Goal: Task Accomplishment & Management: Use online tool/utility

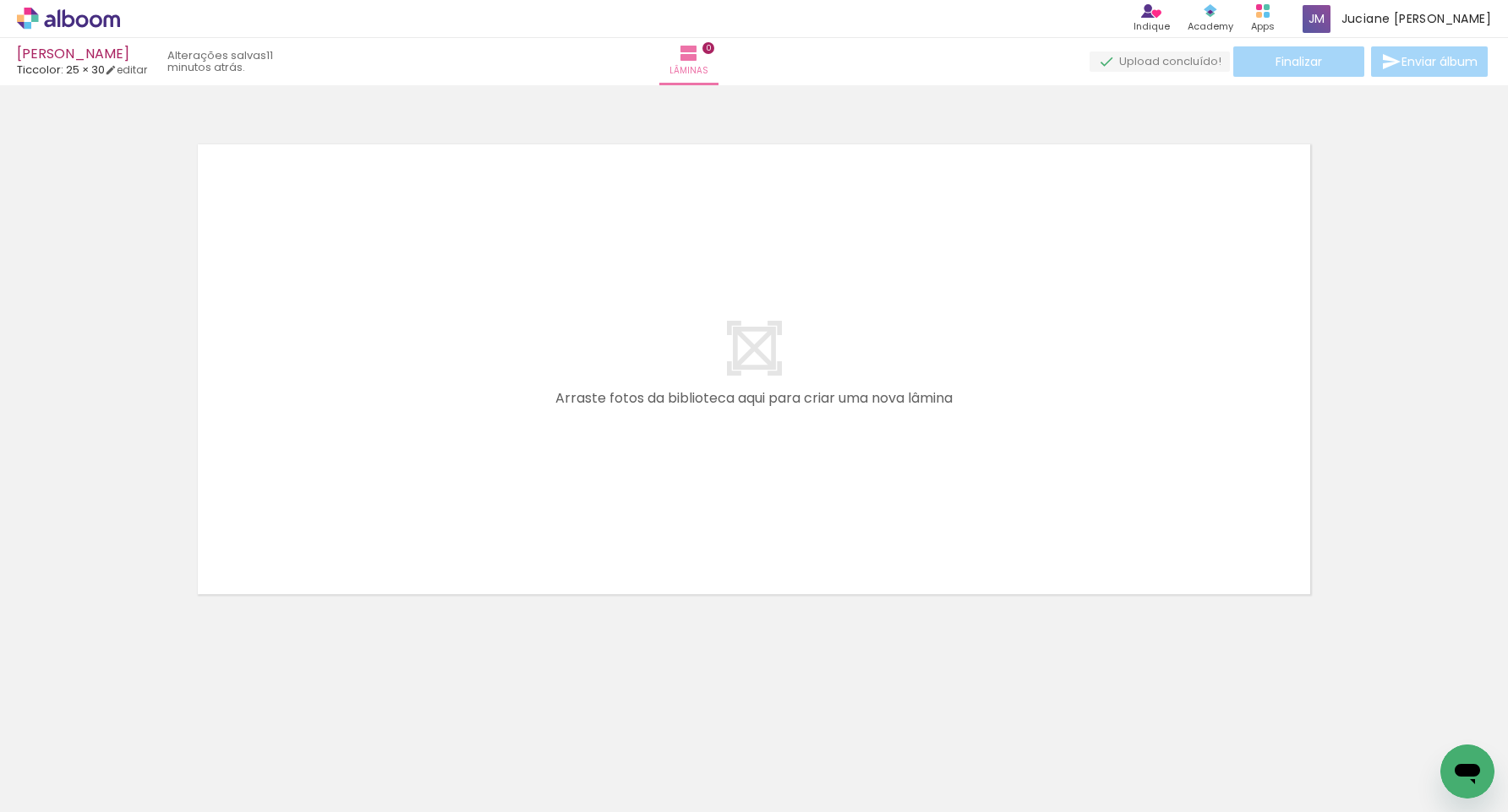
scroll to position [0, 825]
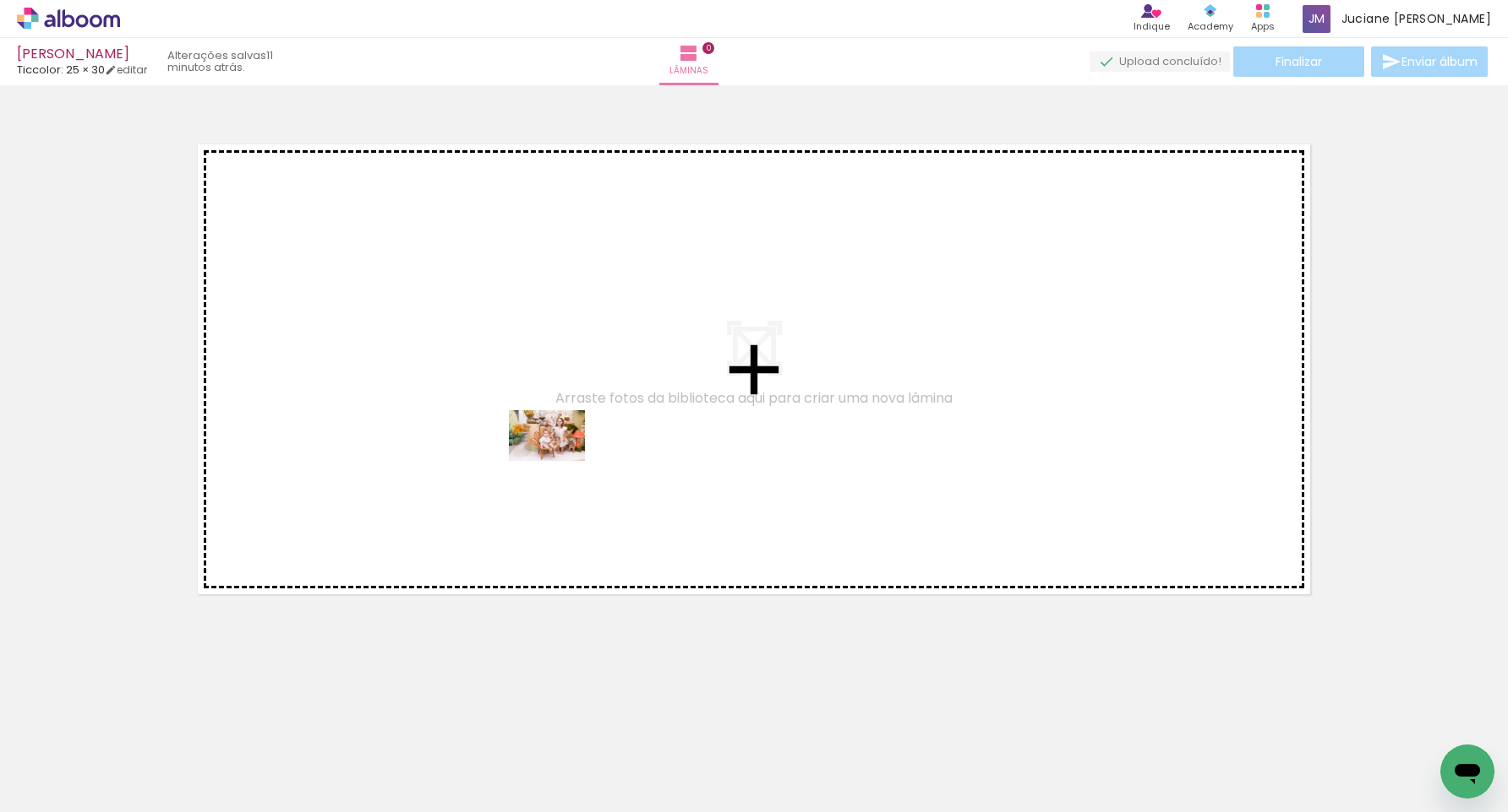
drag, startPoint x: 584, startPoint y: 762, endPoint x: 719, endPoint y: 678, distance: 159.0
click at [559, 458] on quentale-workspace at bounding box center [754, 406] width 1508 height 812
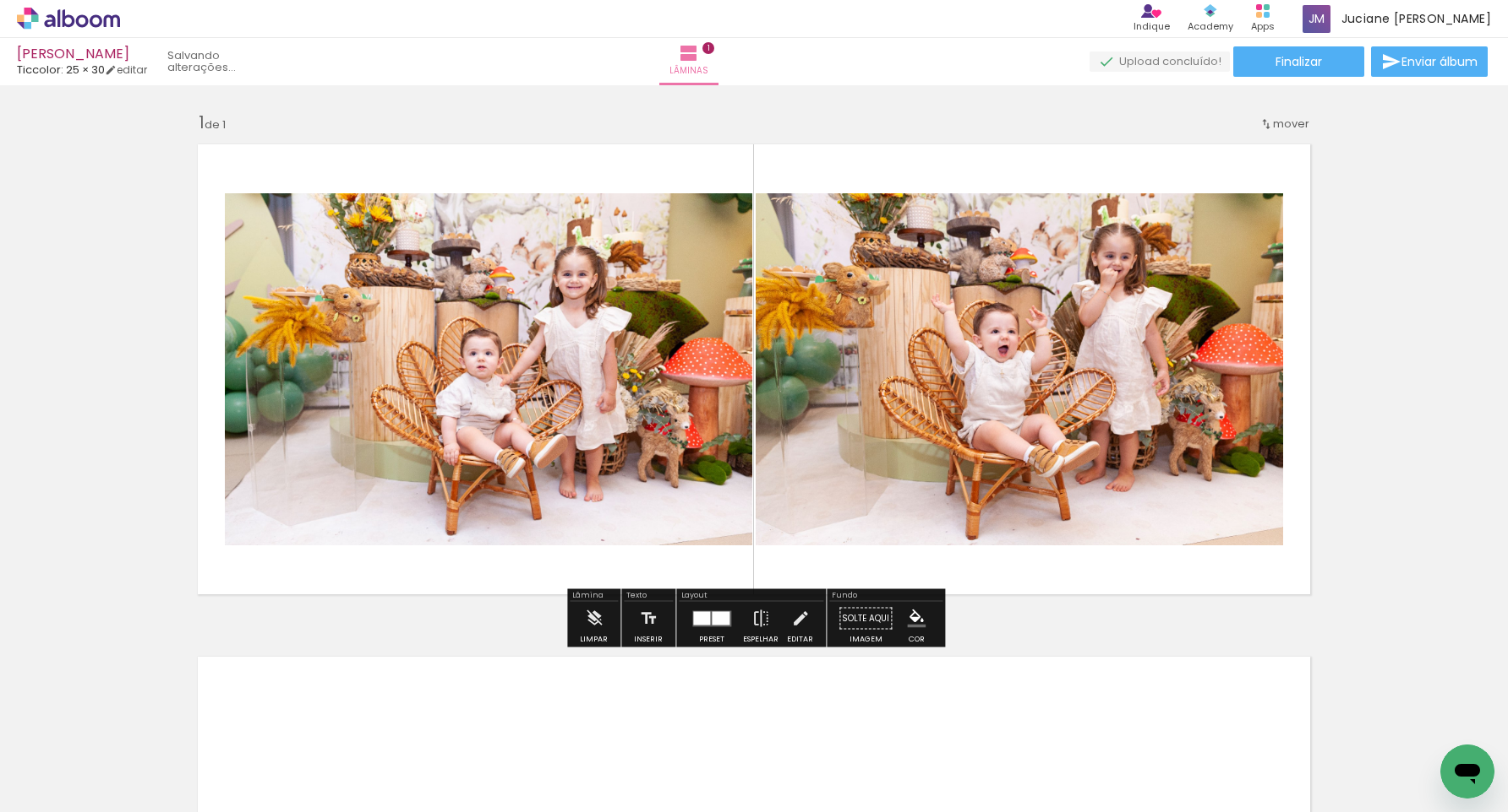
drag, startPoint x: 694, startPoint y: 762, endPoint x: 683, endPoint y: 494, distance: 268.2
click at [683, 494] on quentale-workspace at bounding box center [754, 406] width 1508 height 812
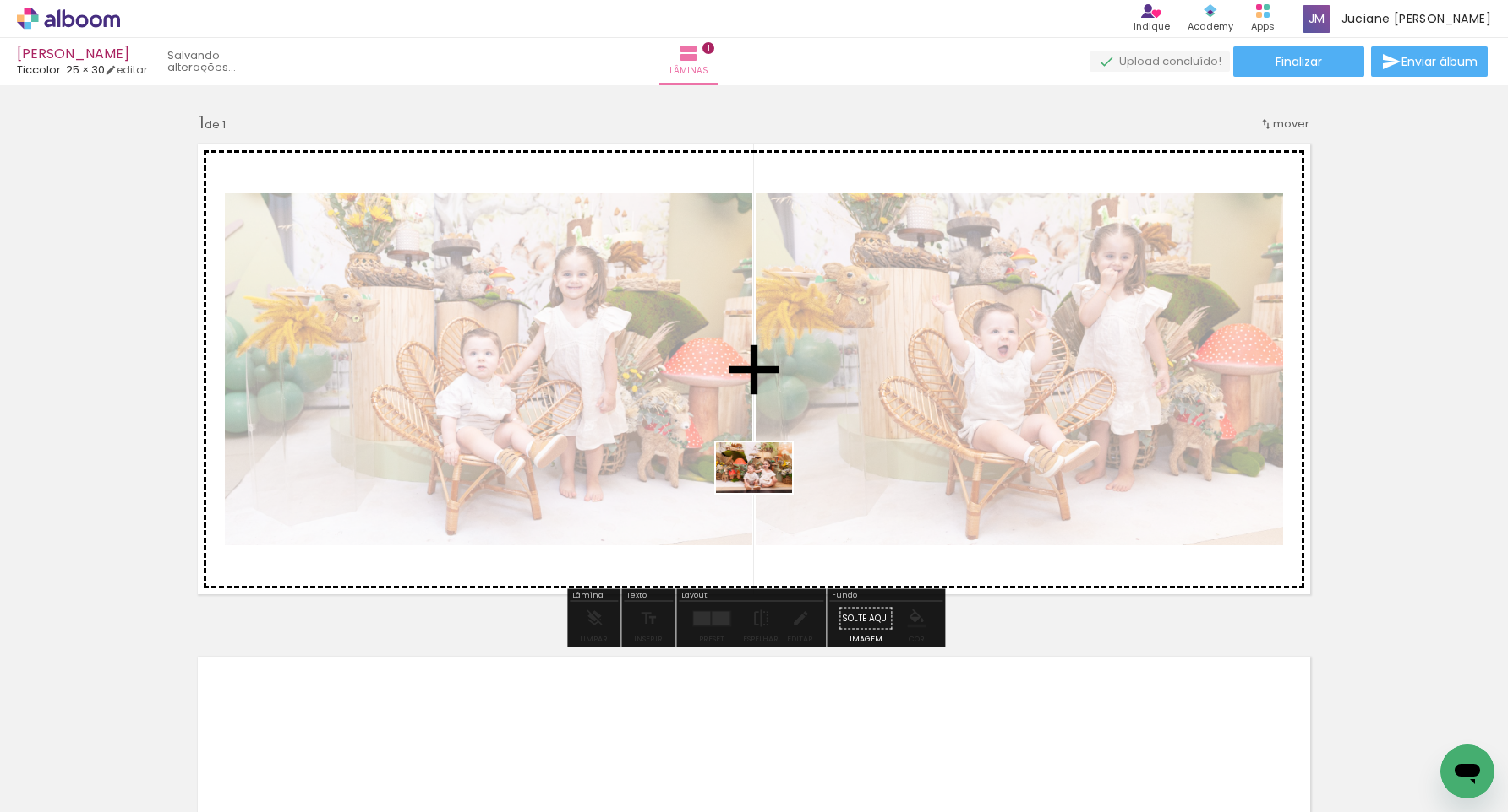
drag, startPoint x: 780, startPoint y: 763, endPoint x: 766, endPoint y: 493, distance: 270.4
click at [766, 493] on quentale-workspace at bounding box center [754, 406] width 1508 height 812
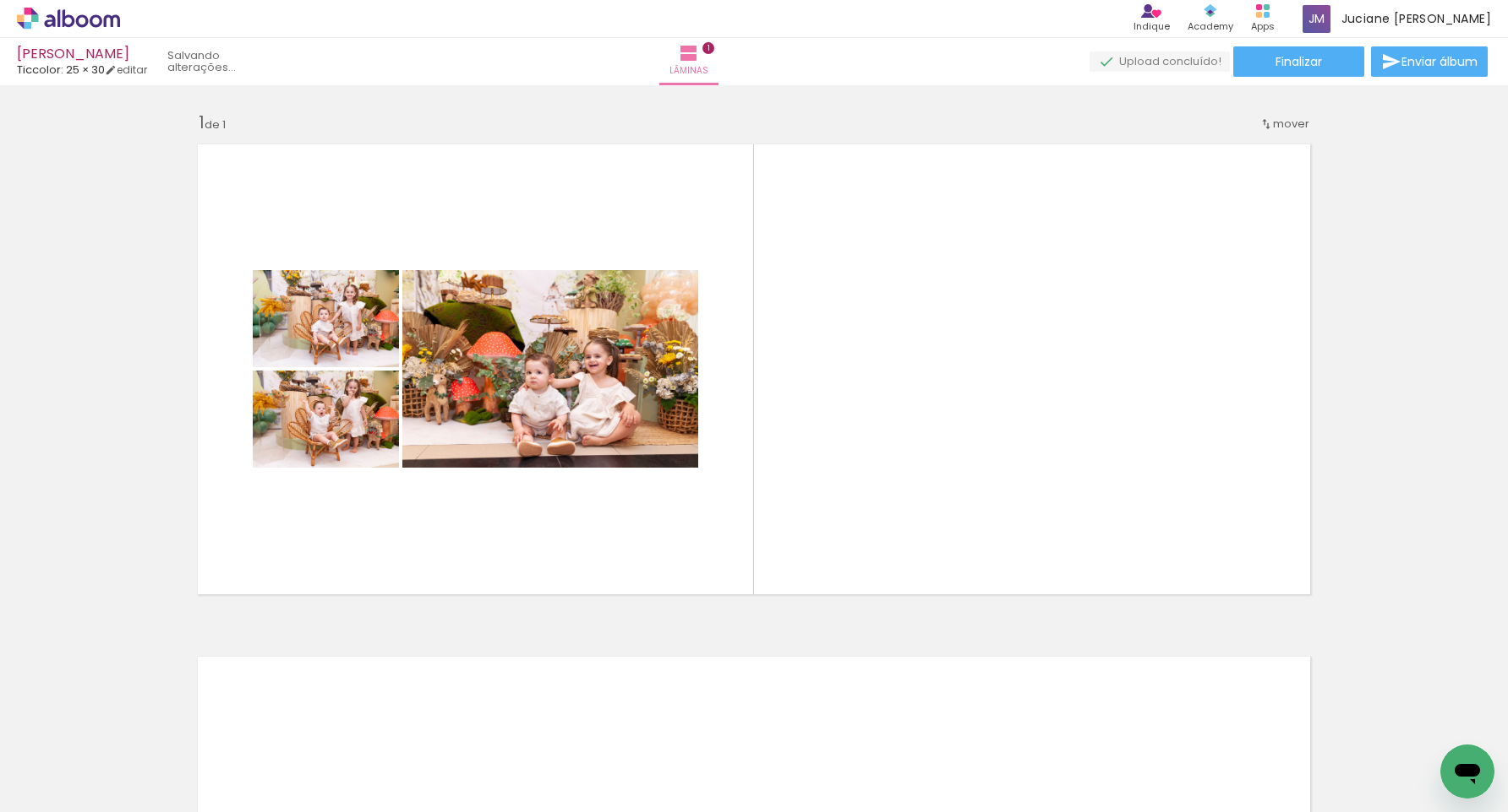
scroll to position [0, 715]
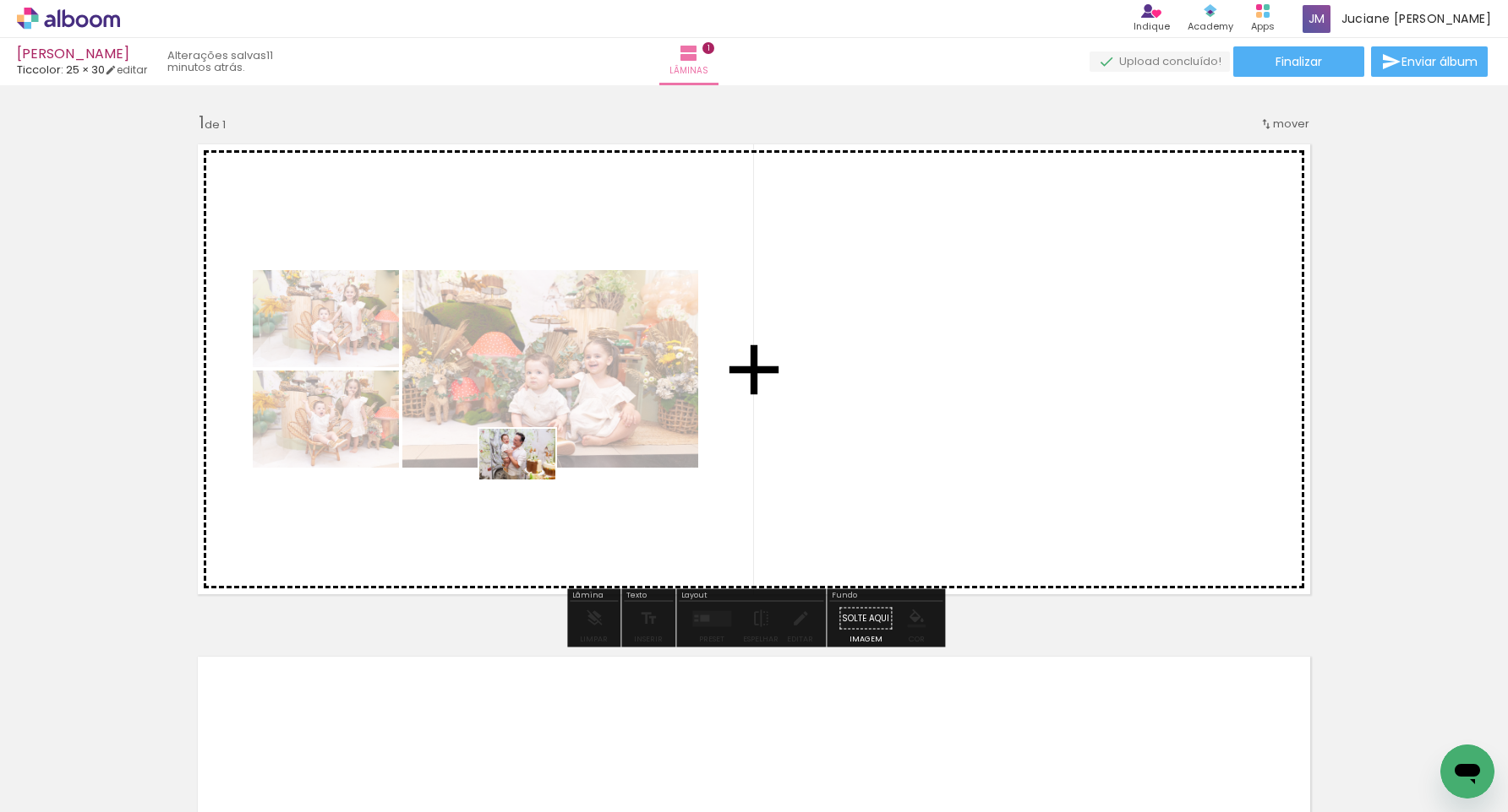
drag, startPoint x: 419, startPoint y: 748, endPoint x: 529, endPoint y: 480, distance: 289.7
click at [529, 480] on quentale-workspace at bounding box center [754, 406] width 1508 height 812
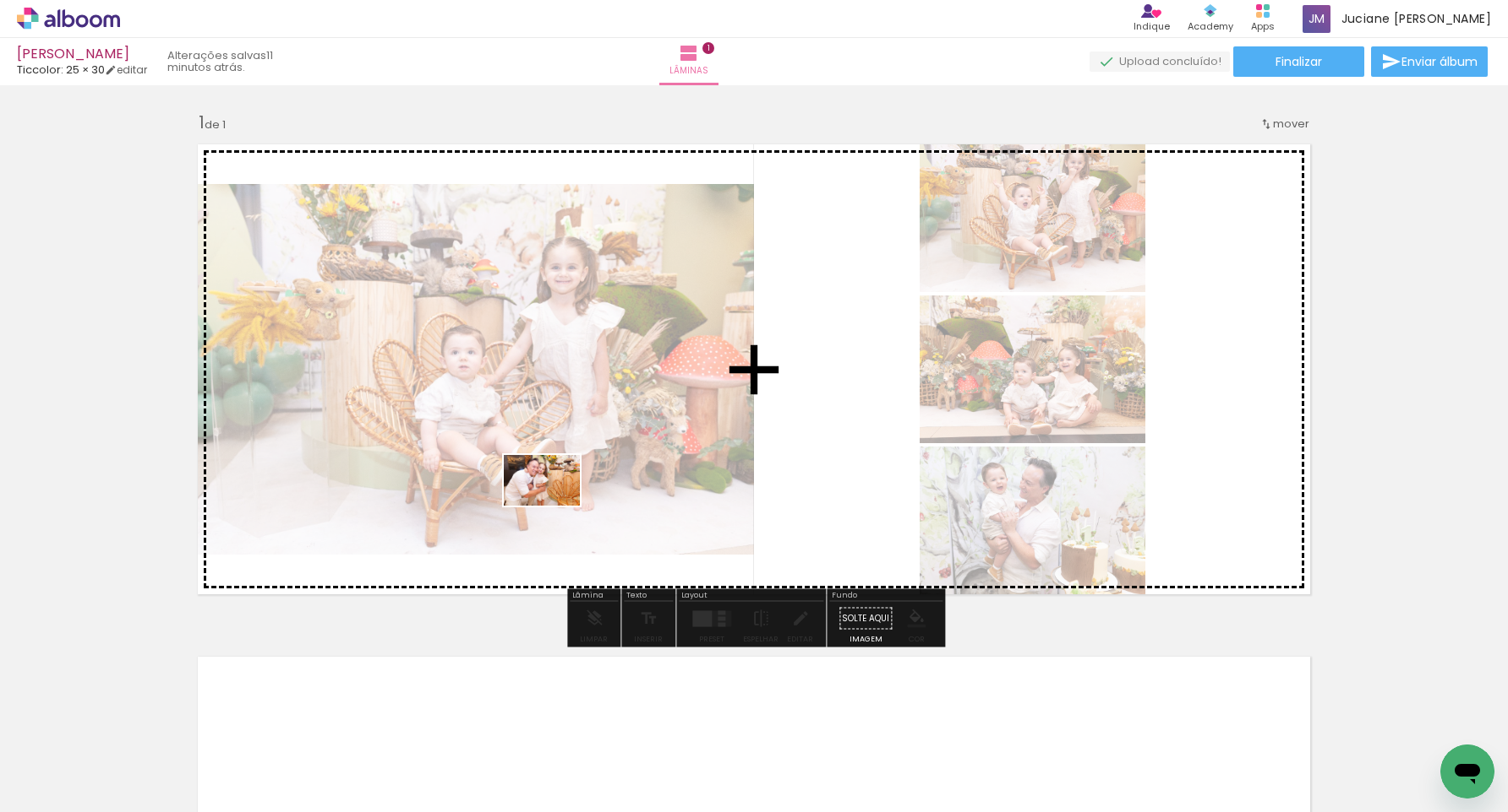
drag, startPoint x: 499, startPoint y: 748, endPoint x: 556, endPoint y: 498, distance: 256.4
click at [556, 498] on quentale-workspace at bounding box center [754, 406] width 1508 height 812
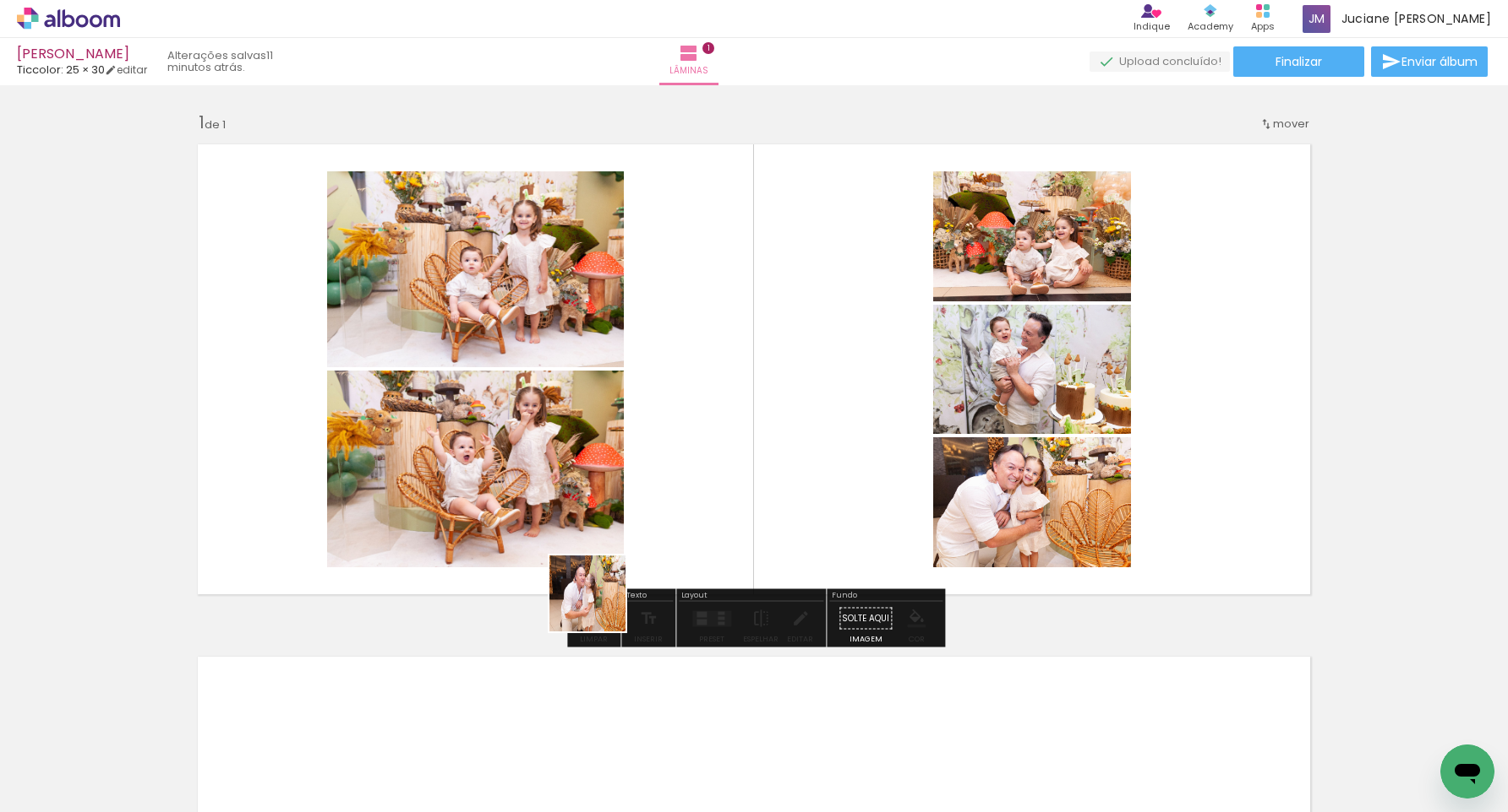
drag, startPoint x: 592, startPoint y: 741, endPoint x: 602, endPoint y: 502, distance: 239.2
click at [602, 502] on quentale-workspace at bounding box center [754, 406] width 1508 height 812
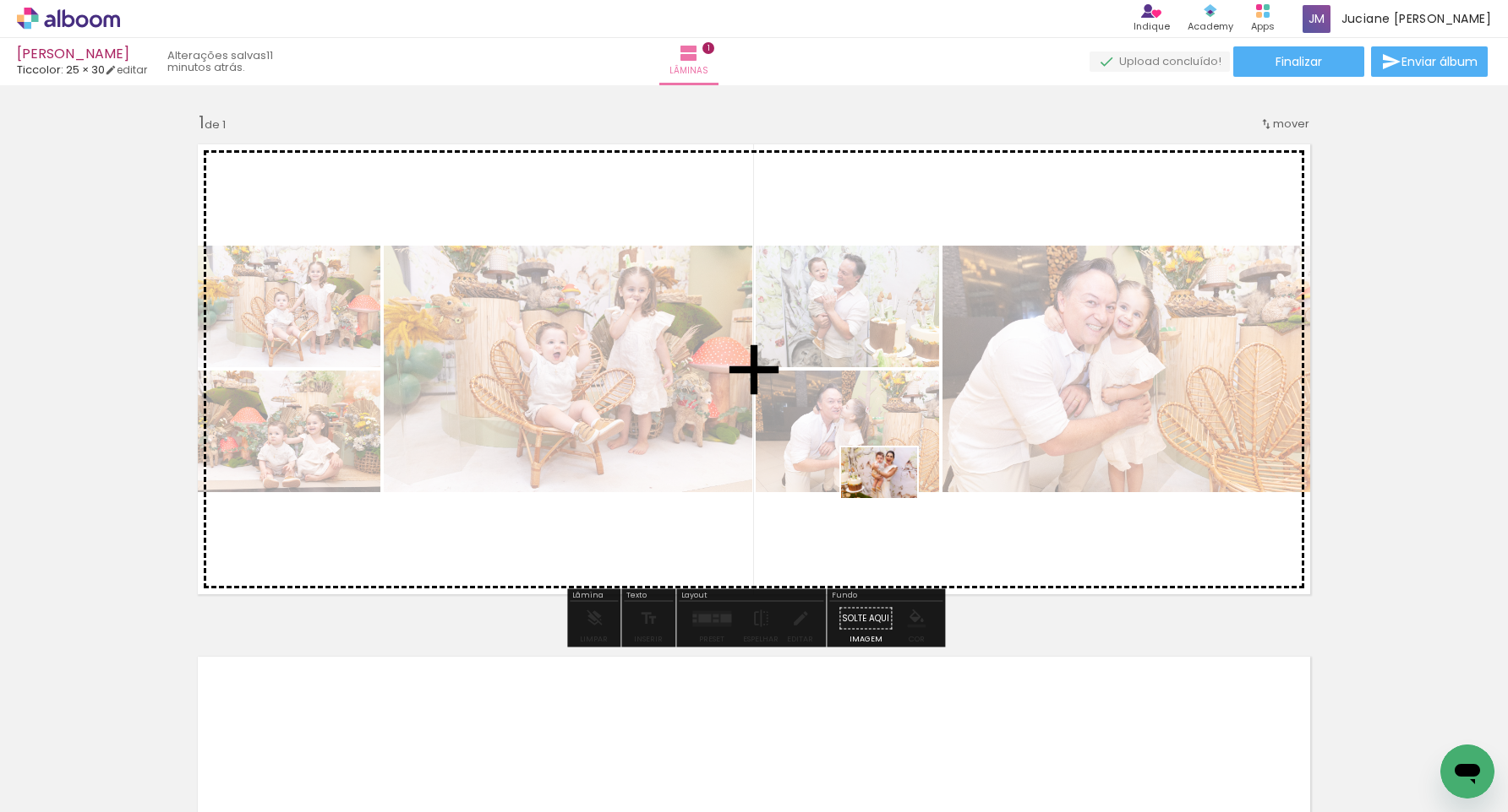
click at [890, 496] on quentale-workspace at bounding box center [754, 406] width 1508 height 812
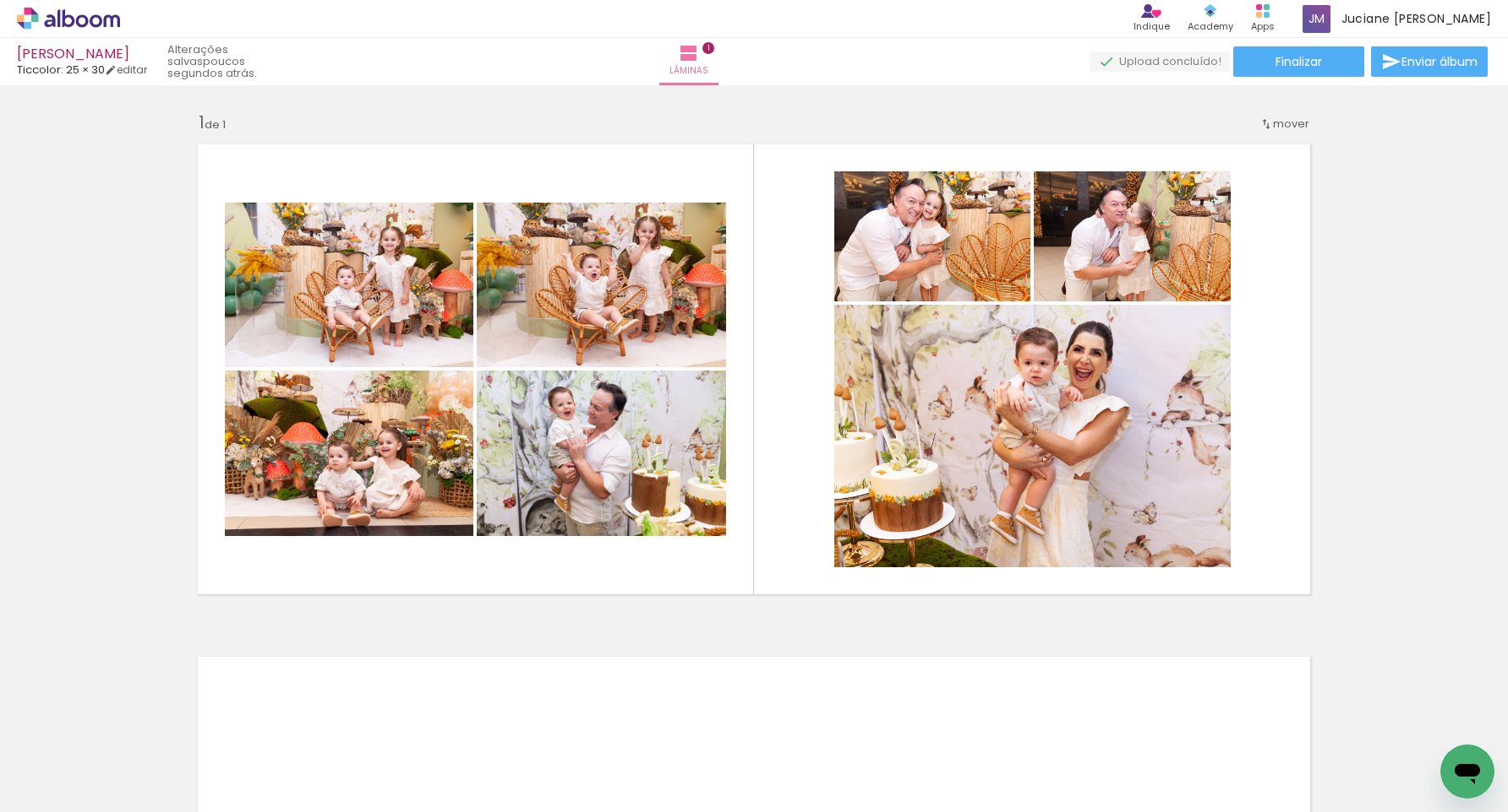
scroll to position [0, 1085]
click at [74, 761] on input "Todas as fotos" at bounding box center [46, 761] width 64 height 15
click at [0, 0] on slot "Não utilizadas" at bounding box center [0, 0] width 0 height 0
type input "Não utilizadas"
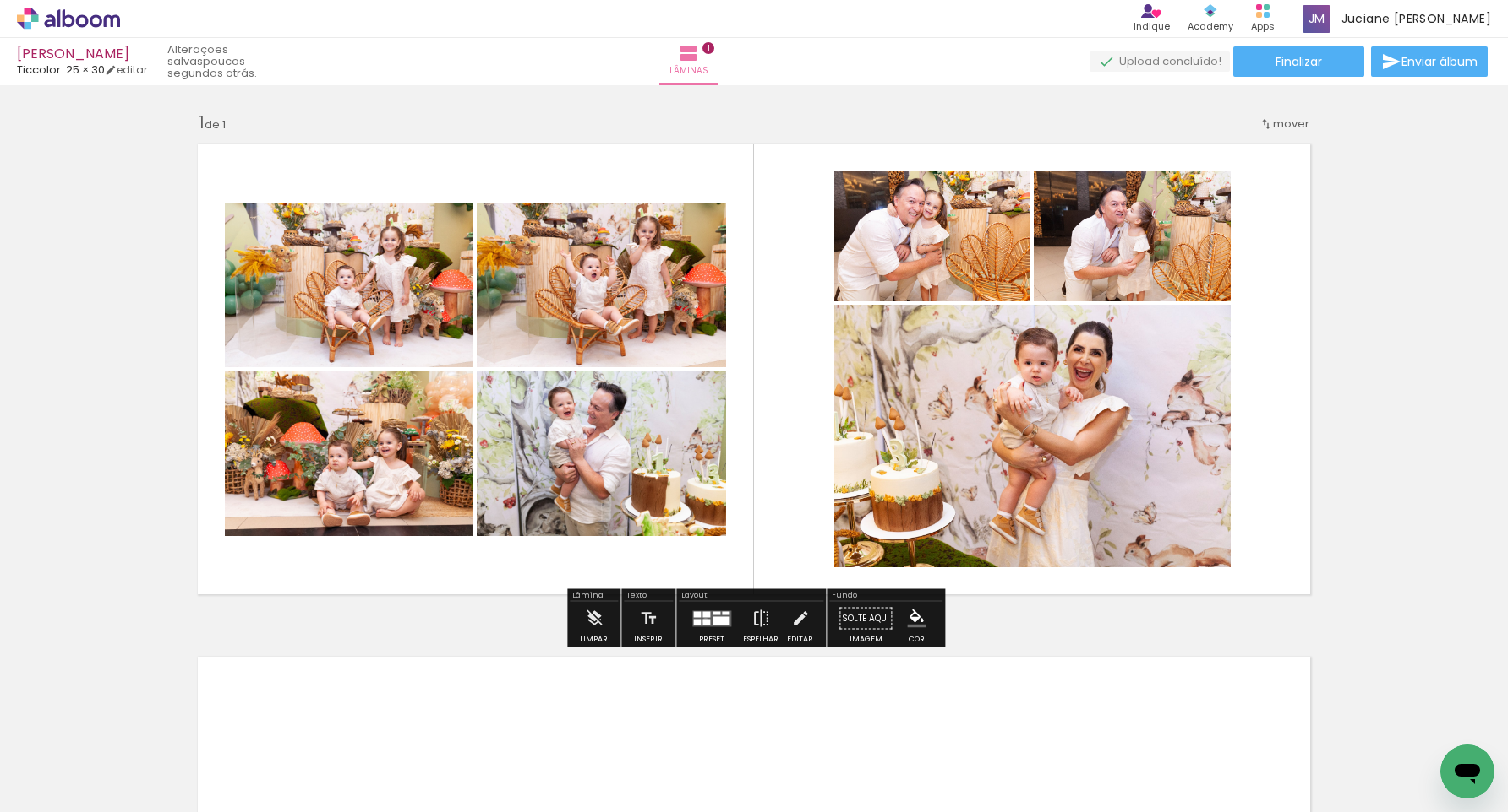
click at [702, 621] on div at bounding box center [706, 622] width 8 height 6
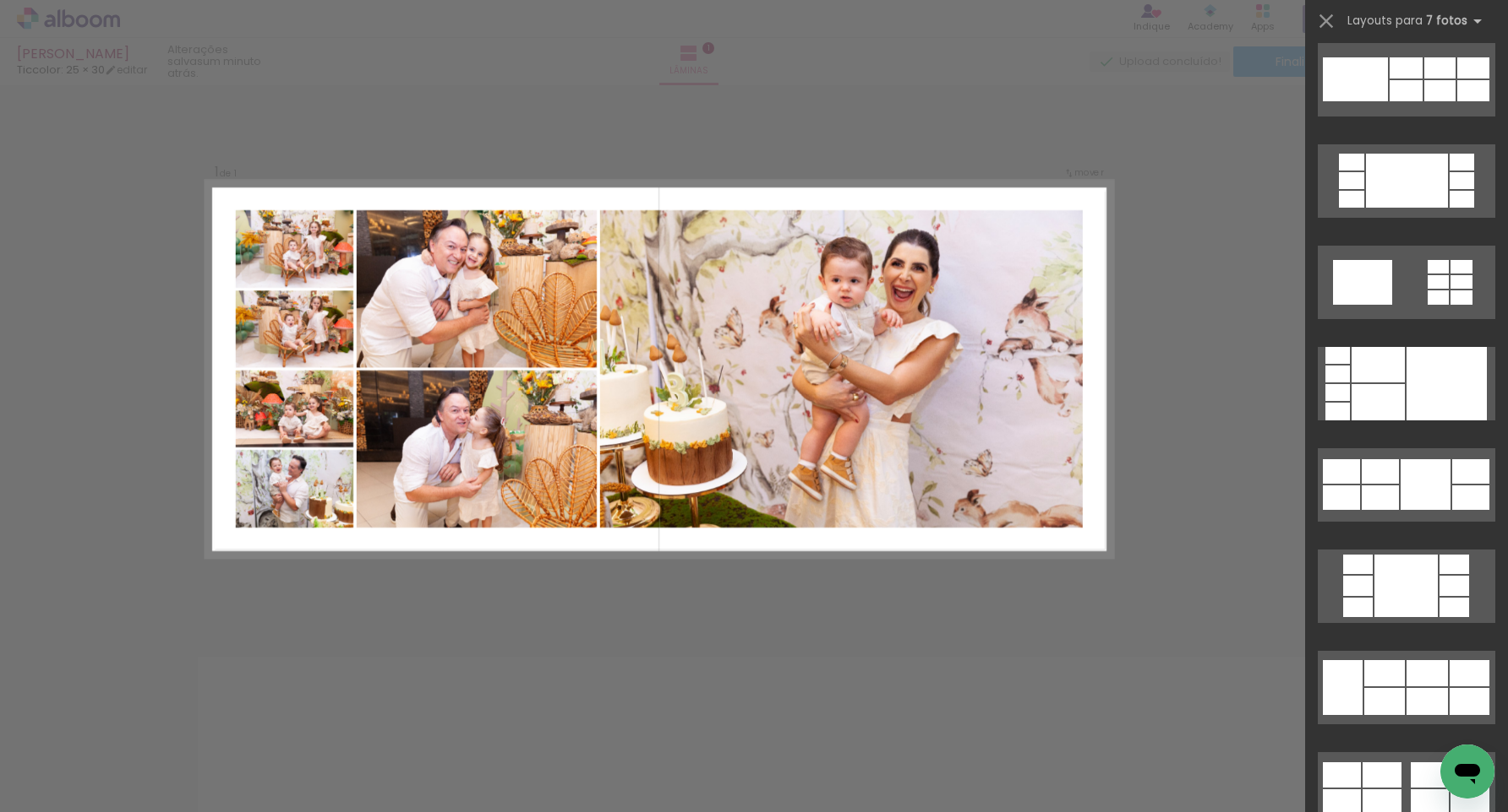
scroll to position [5379, 0]
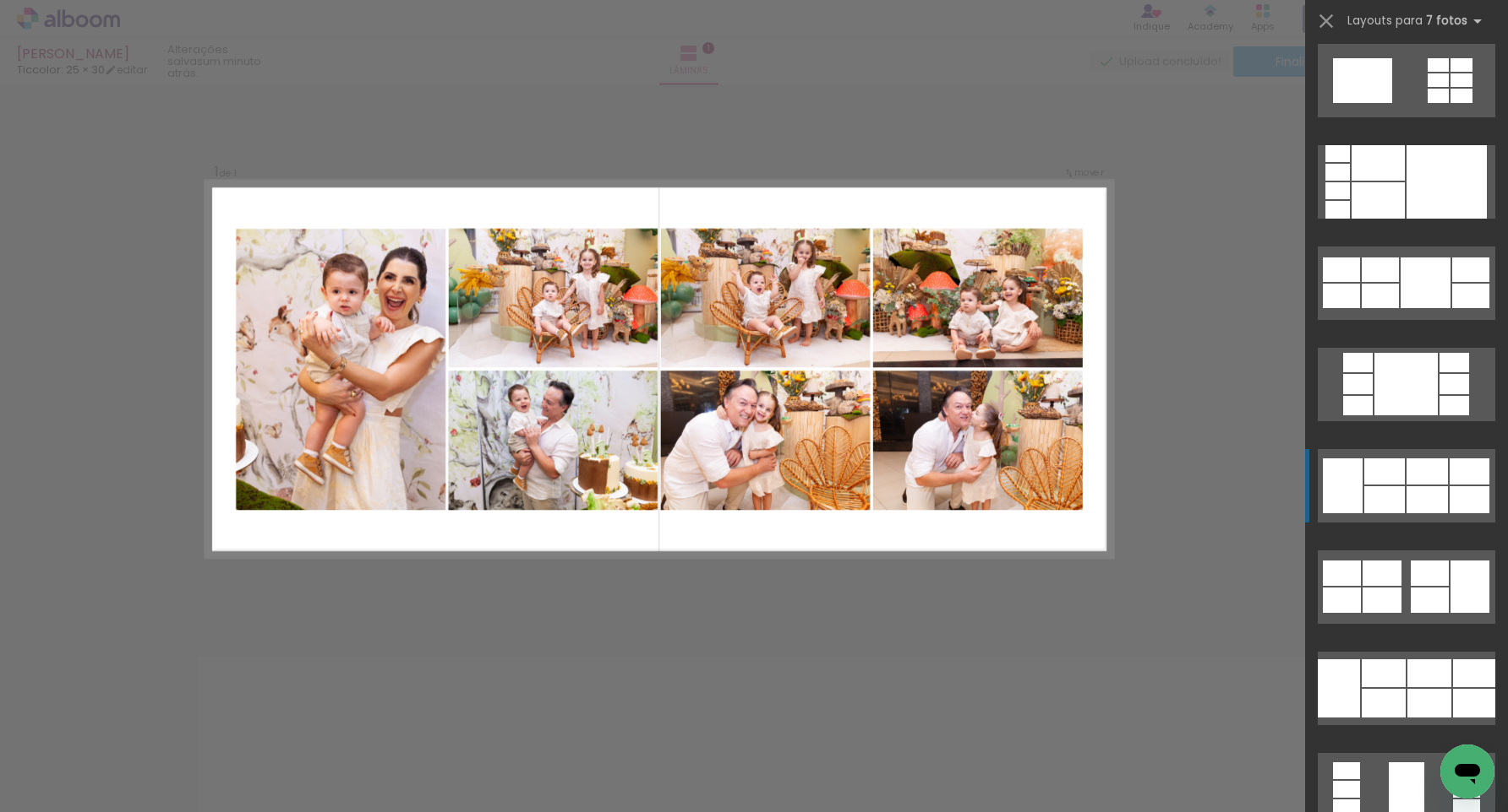
click at [1414, 476] on div at bounding box center [1426, 471] width 41 height 27
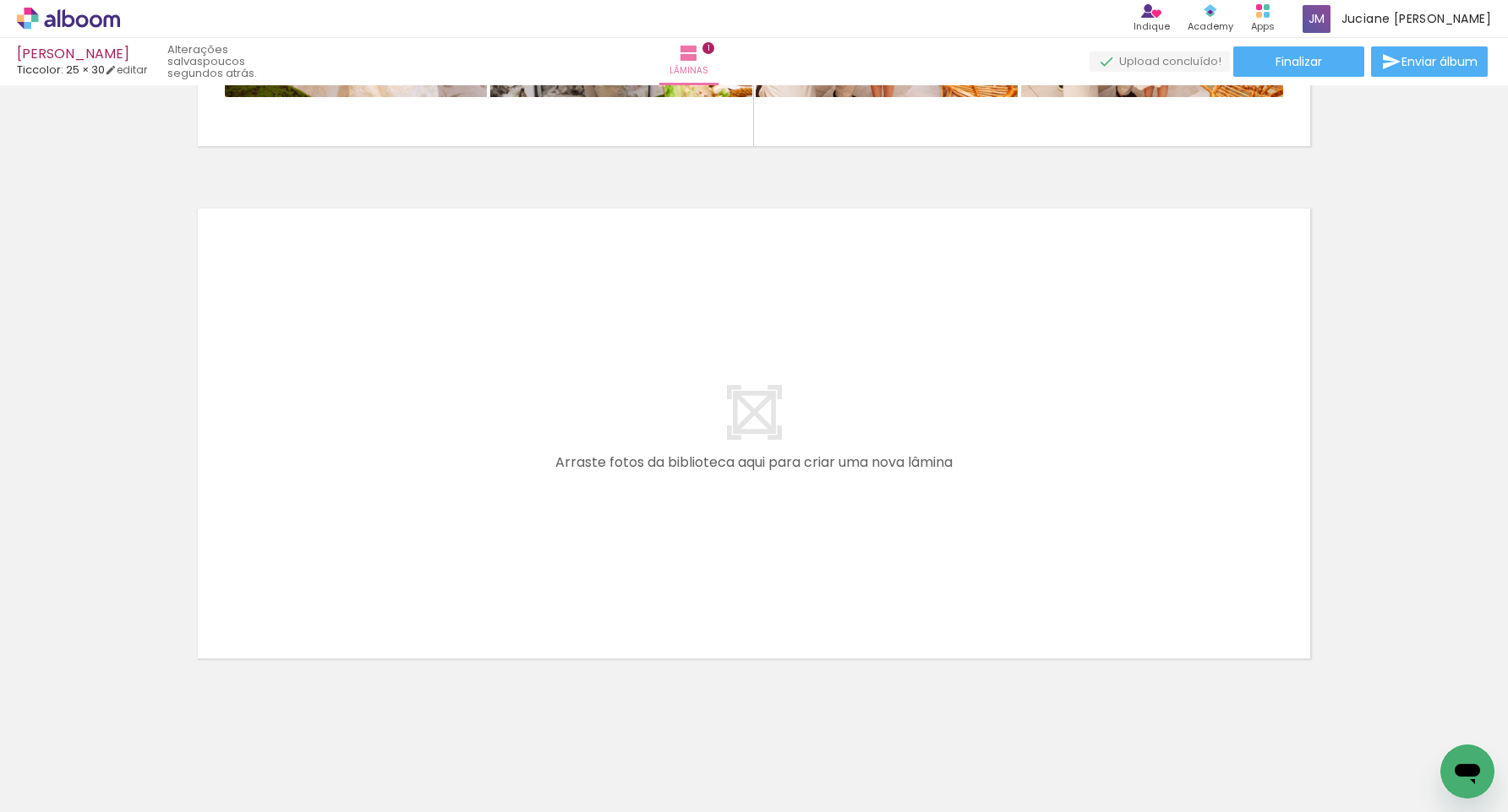
scroll to position [0, 0]
click at [633, 681] on div "Inserir lâmina 1 de 1 Confirmar Cancelar" at bounding box center [754, 173] width 1508 height 1066
